Goal: Book appointment/travel/reservation

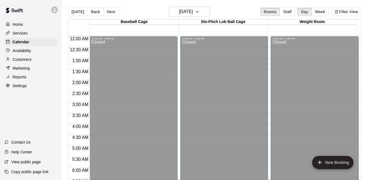
scroll to position [292, 0]
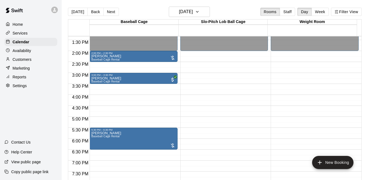
click at [26, 61] on p "Customers" at bounding box center [22, 59] width 19 height 5
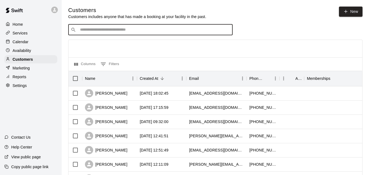
click at [99, 30] on input "Search customers by name or email" at bounding box center [154, 29] width 152 height 5
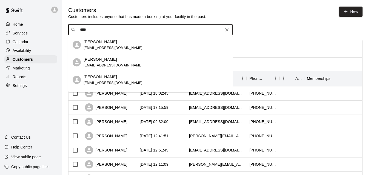
type input "****"
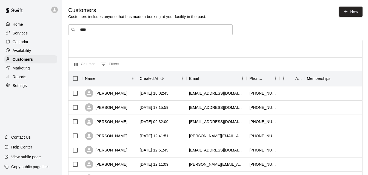
click at [259, 44] on div at bounding box center [215, 49] width 294 height 18
click at [25, 45] on p "Calendar" at bounding box center [21, 41] width 16 height 5
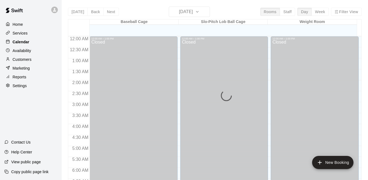
scroll to position [360, 0]
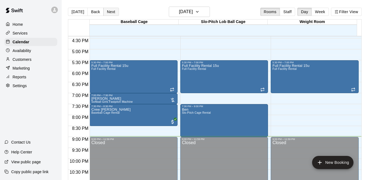
click at [109, 12] on button "Next" at bounding box center [110, 12] width 15 height 8
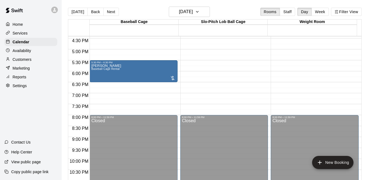
click at [26, 61] on p "Customers" at bounding box center [22, 59] width 19 height 5
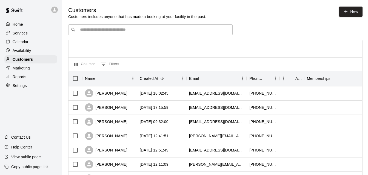
click at [90, 31] on input "Search customers by name or email" at bounding box center [154, 29] width 152 height 5
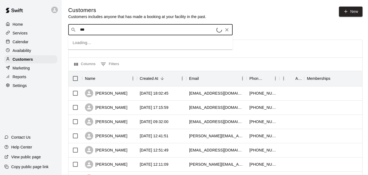
type input "****"
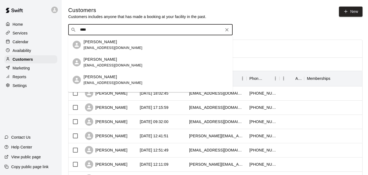
click at [91, 83] on span "[EMAIL_ADDRESS][DOMAIN_NAME]" at bounding box center [113, 83] width 59 height 4
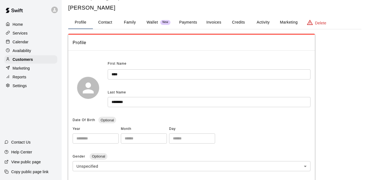
scroll to position [8, 0]
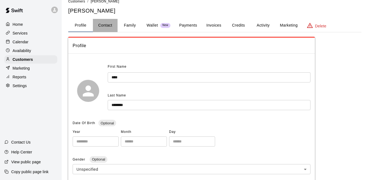
click at [102, 27] on button "Contact" at bounding box center [105, 25] width 25 height 13
select select "**"
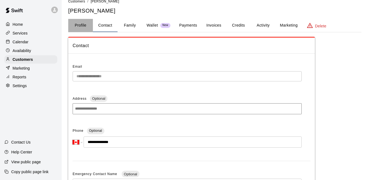
click at [81, 25] on button "Profile" at bounding box center [80, 25] width 25 height 13
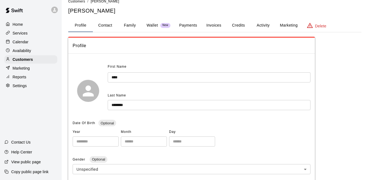
click at [24, 44] on p "Calendar" at bounding box center [21, 41] width 16 height 5
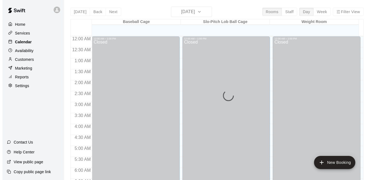
scroll to position [360, 0]
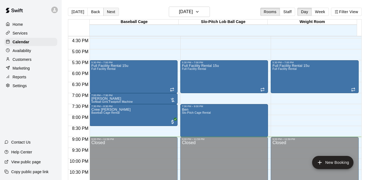
click at [108, 15] on button "Next" at bounding box center [110, 12] width 15 height 8
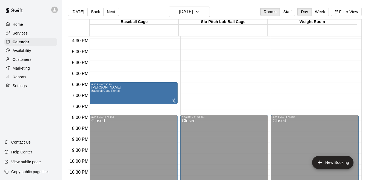
drag, startPoint x: 119, startPoint y: 69, endPoint x: 119, endPoint y: 92, distance: 23.3
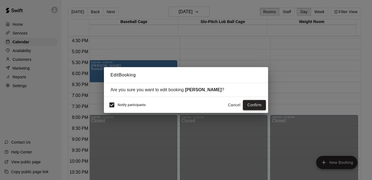
click at [257, 106] on button "Confirm" at bounding box center [254, 105] width 23 height 10
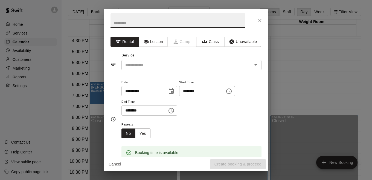
click at [174, 113] on icon "Choose time, selected time is 5:30 PM" at bounding box center [171, 110] width 5 height 5
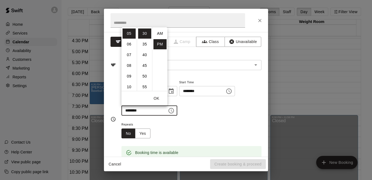
scroll to position [10, 0]
click at [130, 43] on li "06" at bounding box center [129, 44] width 13 height 10
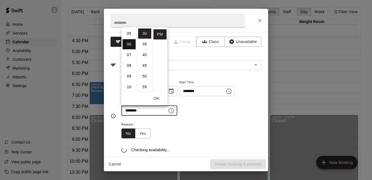
type input "********"
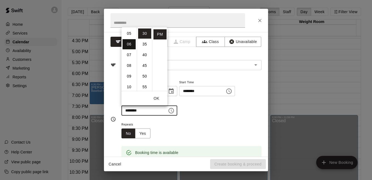
scroll to position [64, 0]
click at [215, 117] on div "**********" at bounding box center [192, 100] width 140 height 42
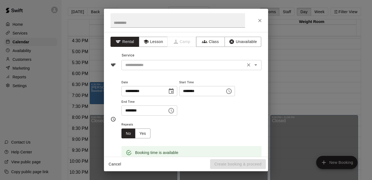
click at [253, 64] on icon "Open" at bounding box center [256, 65] width 7 height 7
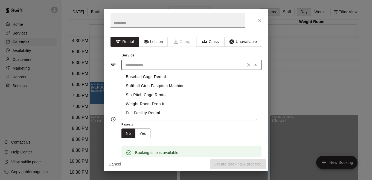
click at [151, 111] on li "Full Facility Rental" at bounding box center [190, 112] width 136 height 9
type input "**********"
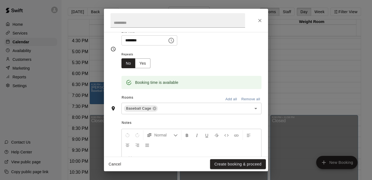
scroll to position [72, 0]
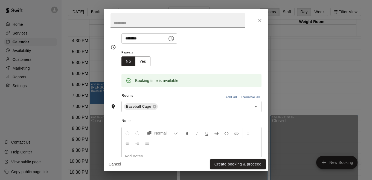
click at [227, 100] on button "Add all" at bounding box center [232, 97] width 18 height 8
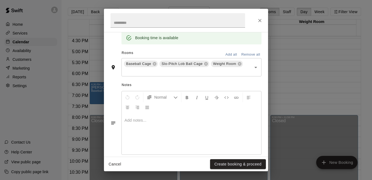
scroll to position [124, 0]
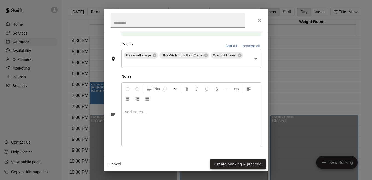
click at [238, 163] on button "Create booking & proceed" at bounding box center [238, 164] width 56 height 10
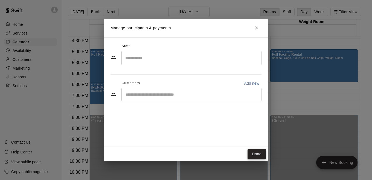
click at [259, 154] on button "Done" at bounding box center [257, 154] width 18 height 10
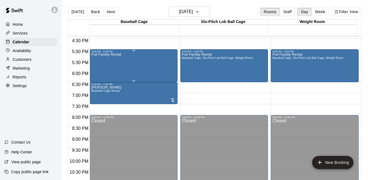
click at [145, 56] on div "Full Facility Rental" at bounding box center [133, 143] width 85 height 180
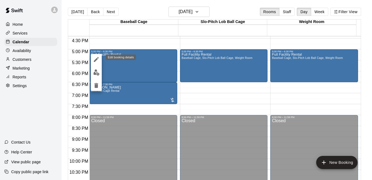
click at [97, 61] on icon "edit" at bounding box center [96, 59] width 7 height 7
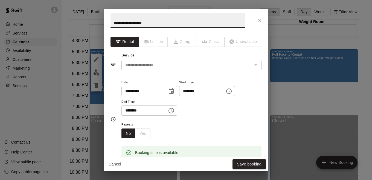
click at [143, 133] on div "No Yes" at bounding box center [136, 133] width 29 height 10
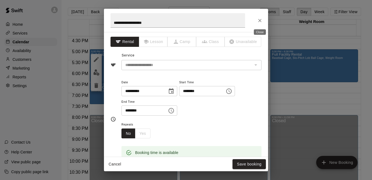
click at [260, 23] on button "Close" at bounding box center [260, 21] width 10 height 10
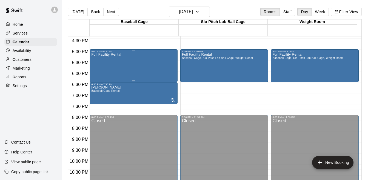
click at [153, 68] on div "Full Facility Rental" at bounding box center [133, 143] width 85 height 180
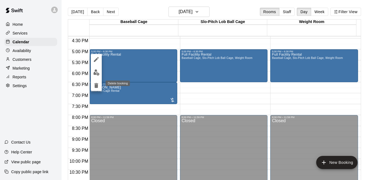
click at [94, 84] on icon "delete" at bounding box center [96, 85] width 7 height 7
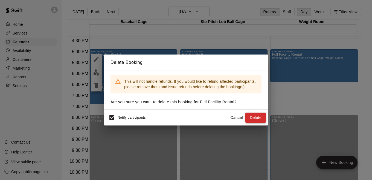
click at [254, 121] on button "Delete" at bounding box center [256, 118] width 21 height 10
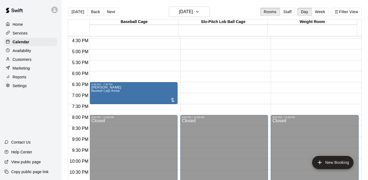
click at [178, 51] on div at bounding box center [135, 51] width 90 height 5
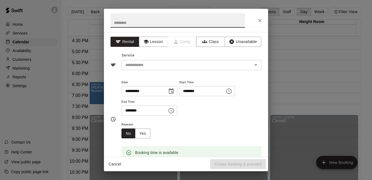
click at [175, 112] on icon "Choose time, selected time is 5:30 PM" at bounding box center [171, 110] width 7 height 7
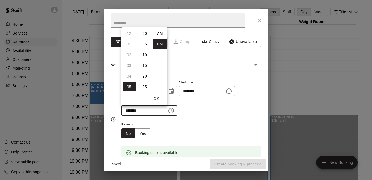
scroll to position [10, 0]
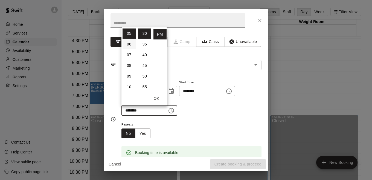
click at [128, 45] on li "06" at bounding box center [129, 44] width 13 height 10
type input "********"
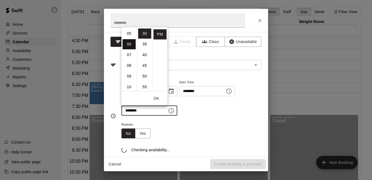
scroll to position [64, 0]
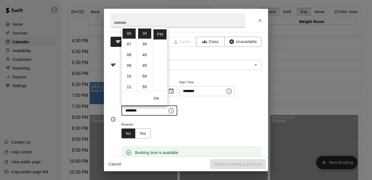
click at [209, 109] on div "**********" at bounding box center [192, 97] width 140 height 37
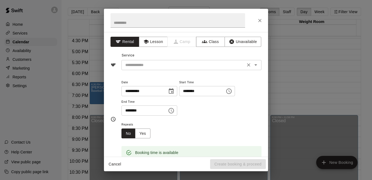
click at [250, 69] on div "​" at bounding box center [192, 65] width 140 height 10
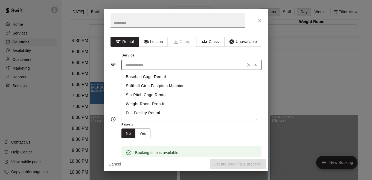
click at [154, 112] on li "Full Facility Rental" at bounding box center [190, 112] width 136 height 9
type input "**********"
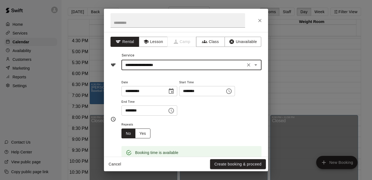
click at [144, 134] on button "Yes" at bounding box center [142, 133] width 15 height 10
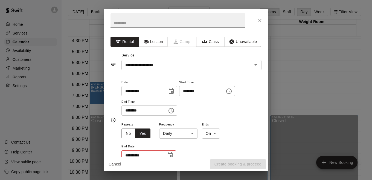
click at [192, 134] on body "Home Services Calendar Availability Customers Marketing Reports Settings Contac…" at bounding box center [186, 94] width 372 height 189
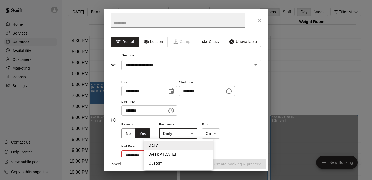
click at [172, 153] on li "Weekly [DATE]" at bounding box center [178, 154] width 68 height 9
type input "******"
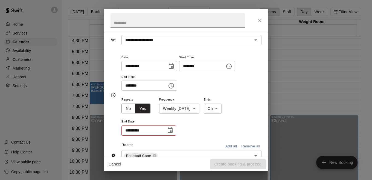
scroll to position [27, 0]
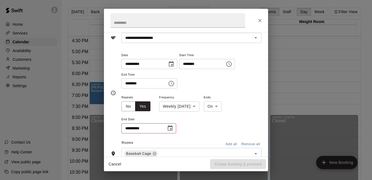
click at [169, 128] on icon "Choose date" at bounding box center [170, 128] width 7 height 7
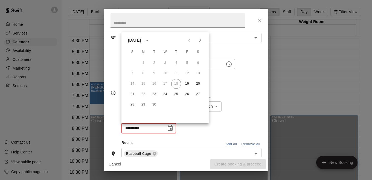
click at [200, 41] on icon "Next month" at bounding box center [200, 40] width 7 height 7
click at [187, 64] on button "3" at bounding box center [187, 63] width 10 height 10
type input "**********"
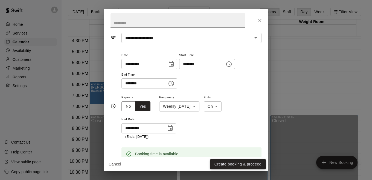
click at [231, 161] on button "Create booking & proceed" at bounding box center [238, 164] width 56 height 10
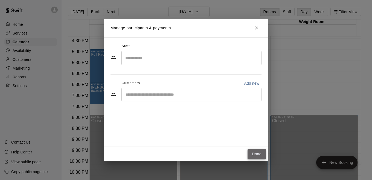
click at [252, 156] on button "Done" at bounding box center [257, 154] width 18 height 10
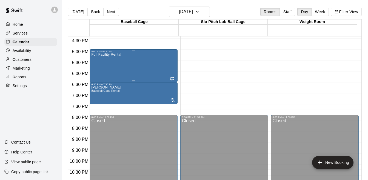
click at [153, 68] on div "Full Facility Rental" at bounding box center [133, 143] width 85 height 180
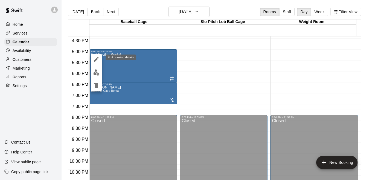
click at [94, 59] on icon "edit" at bounding box center [96, 59] width 7 height 7
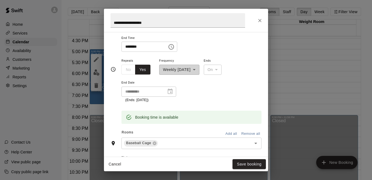
scroll to position [87, 0]
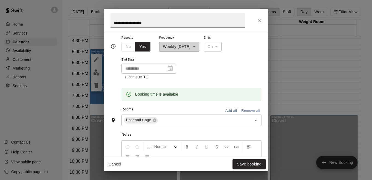
click at [229, 110] on button "Add all" at bounding box center [232, 111] width 18 height 8
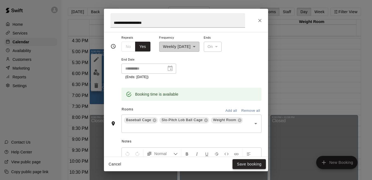
click at [243, 163] on button "Save booking" at bounding box center [249, 164] width 33 height 10
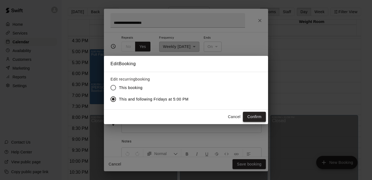
click at [256, 116] on button "Confirm" at bounding box center [254, 117] width 23 height 10
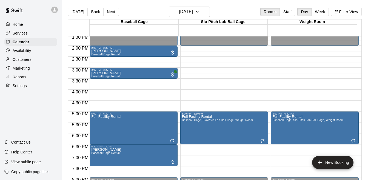
scroll to position [277, 0]
